Goal: Task Accomplishment & Management: Use online tool/utility

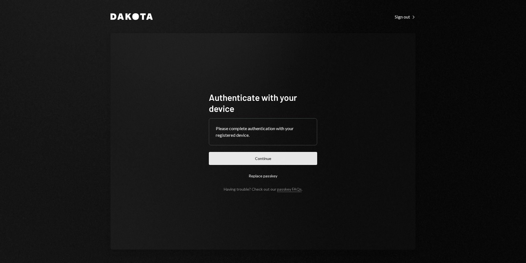
click at [291, 161] on button "Continue" at bounding box center [263, 158] width 108 height 13
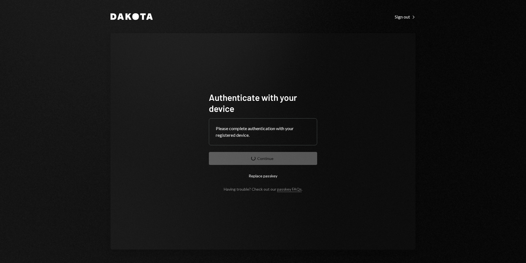
click at [291, 161] on form "Authenticate with your device Please complete authentication with your register…" at bounding box center [263, 142] width 108 height 100
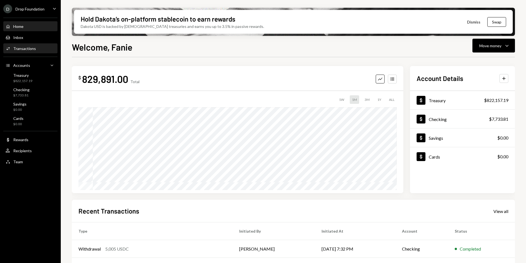
click at [25, 50] on div "Transactions" at bounding box center [24, 48] width 23 height 5
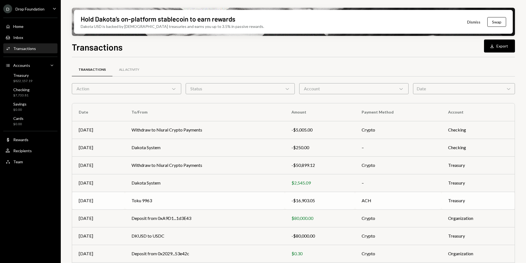
click at [174, 201] on td "Toku 9963" at bounding box center [205, 201] width 160 height 18
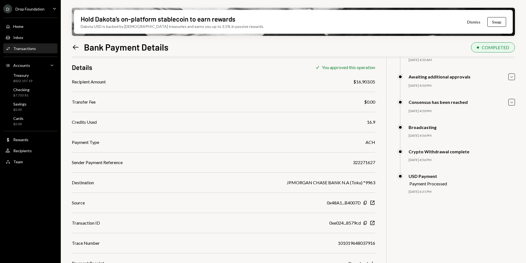
scroll to position [44, 0]
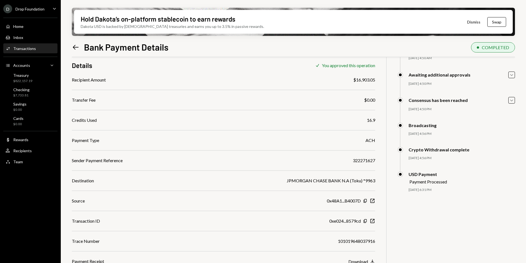
click at [363, 261] on div "Download" at bounding box center [358, 261] width 20 height 5
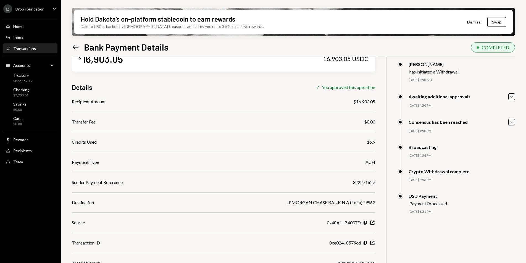
scroll to position [0, 0]
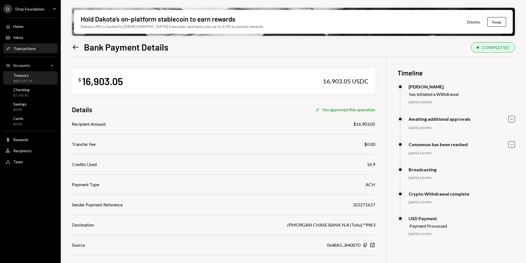
click at [35, 77] on div "Treasury $822,157.19" at bounding box center [31, 78] width 50 height 10
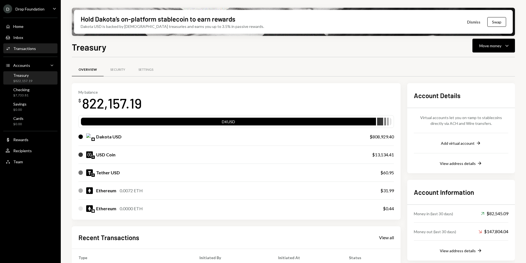
click at [27, 47] on div "Transactions" at bounding box center [24, 48] width 23 height 5
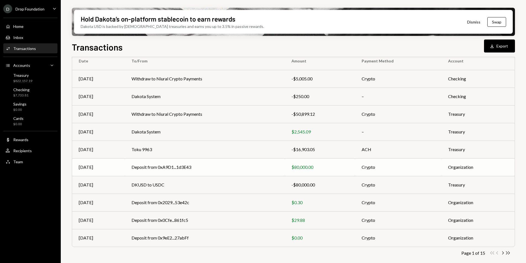
scroll to position [52, 0]
click at [32, 82] on div "Treasury $822,157.19" at bounding box center [31, 78] width 50 height 10
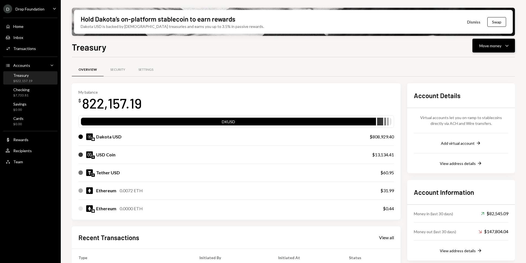
click at [497, 48] on div "Move money" at bounding box center [490, 46] width 22 height 6
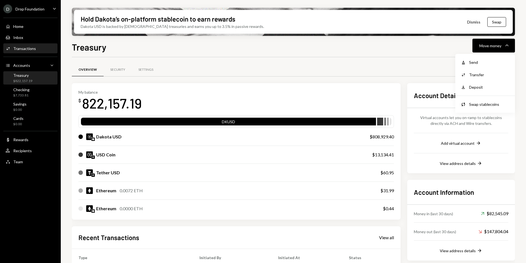
click at [14, 51] on div "Activities Transactions" at bounding box center [31, 48] width 50 height 9
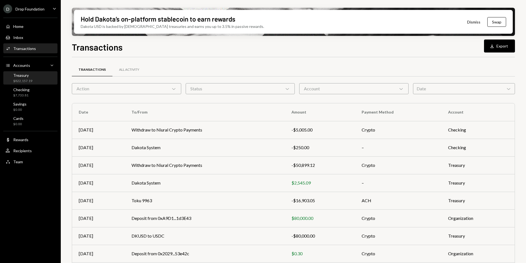
click at [33, 82] on div "Treasury $822,157.19" at bounding box center [31, 78] width 50 height 10
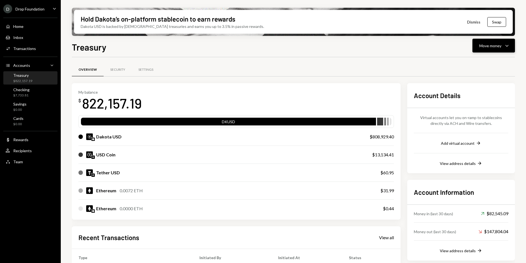
click at [500, 49] on button "Move money Caret Down" at bounding box center [493, 46] width 43 height 14
click at [485, 58] on div "Withdraw Send" at bounding box center [484, 62] width 55 height 12
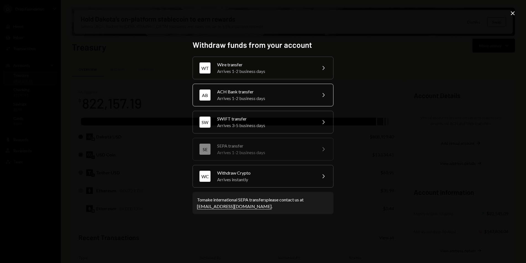
click at [258, 93] on div "ACH Bank transfer" at bounding box center [265, 91] width 96 height 7
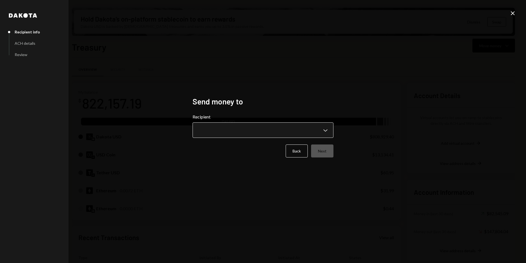
click at [263, 128] on body "D Drop Foundation Caret Down Home Home Inbox Inbox Activities Transactions Acco…" at bounding box center [263, 131] width 526 height 263
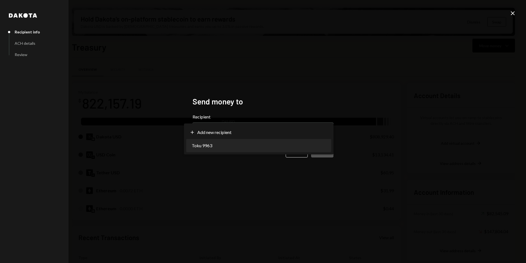
select select "**********"
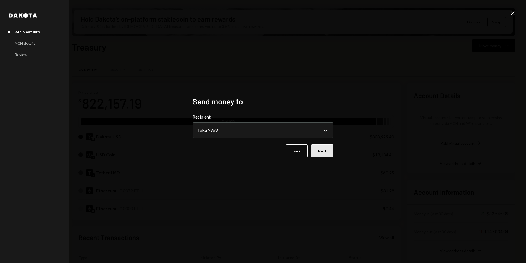
click at [313, 149] on button "Next" at bounding box center [322, 150] width 22 height 13
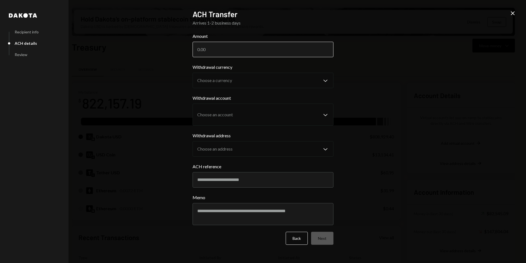
click at [252, 51] on input "Amount" at bounding box center [262, 49] width 141 height 15
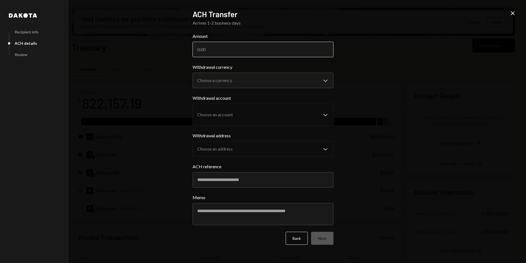
paste input "16621.95"
type input "16621.95"
click at [241, 62] on form "**********" at bounding box center [262, 139] width 141 height 212
click at [237, 78] on body "D Drop Foundation Caret Down Home Home Inbox Inbox Activities Transactions Acco…" at bounding box center [263, 131] width 526 height 263
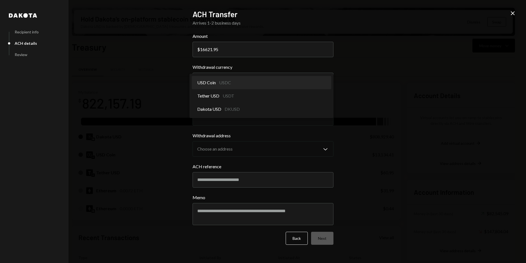
select select "****"
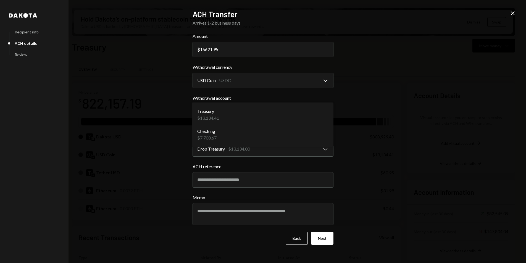
click at [241, 109] on body "D Drop Foundation Caret Down Home Home Inbox Inbox Activities Transactions Acco…" at bounding box center [263, 131] width 526 height 263
click at [237, 85] on body "D Drop Foundation Caret Down Home Home Inbox Inbox Activities Transactions Acco…" at bounding box center [263, 131] width 526 height 263
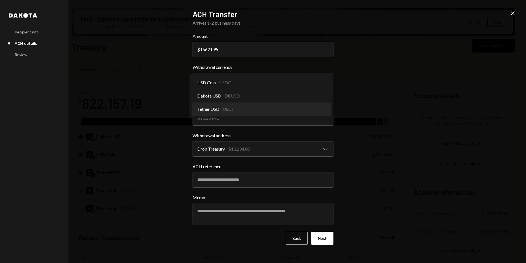
select select "****"
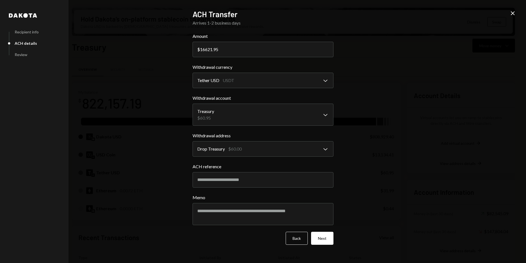
click at [518, 16] on div "**********" at bounding box center [263, 131] width 526 height 263
click at [515, 15] on icon "Close" at bounding box center [512, 13] width 7 height 7
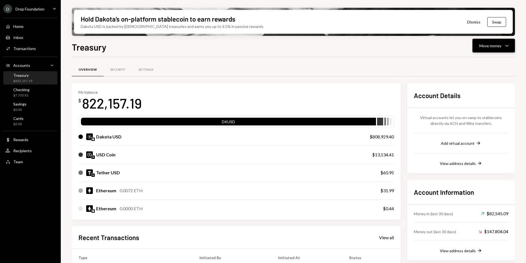
click at [505, 47] on icon "Caret Down" at bounding box center [506, 45] width 7 height 7
click at [484, 103] on div "Swap stablecoins" at bounding box center [489, 104] width 40 height 6
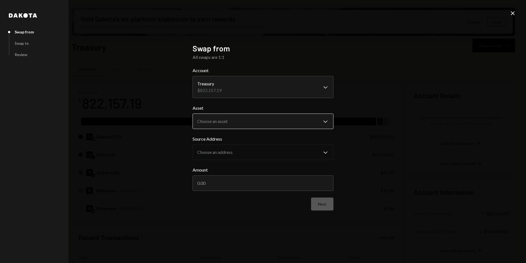
click at [251, 120] on body "D Drop Foundation Caret Down Home Home Inbox Inbox Activities Transactions Acco…" at bounding box center [263, 131] width 526 height 263
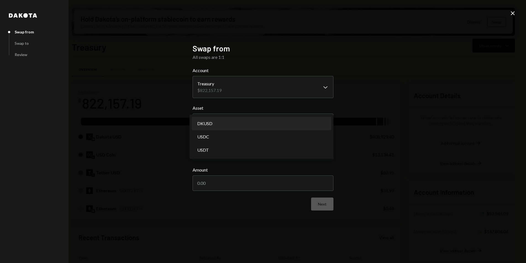
select select "*****"
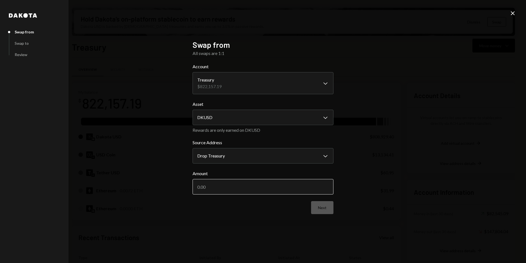
click at [241, 183] on input "Amount" at bounding box center [262, 186] width 141 height 15
type input "5000"
